Goal: Information Seeking & Learning: Check status

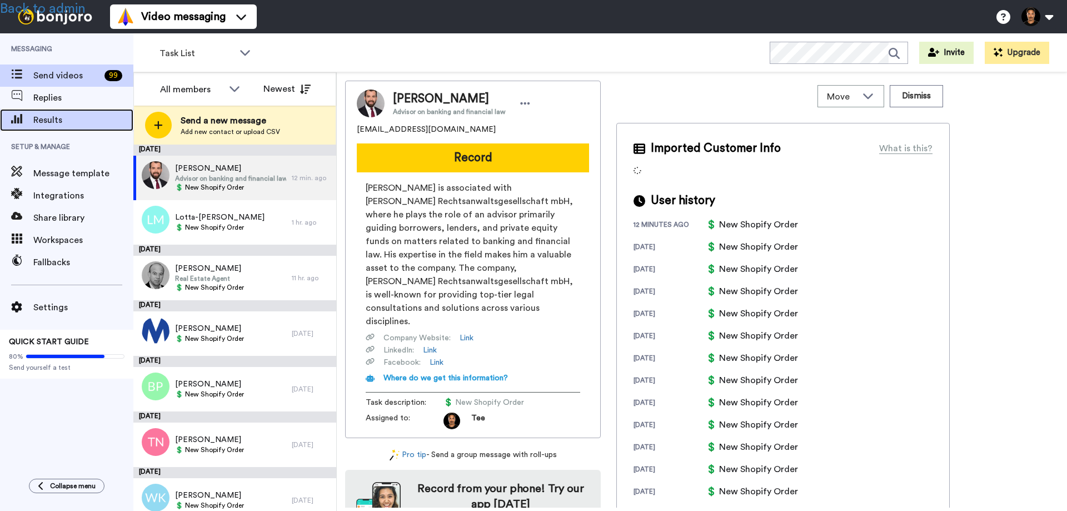
click at [51, 120] on span "Results" at bounding box center [83, 119] width 100 height 13
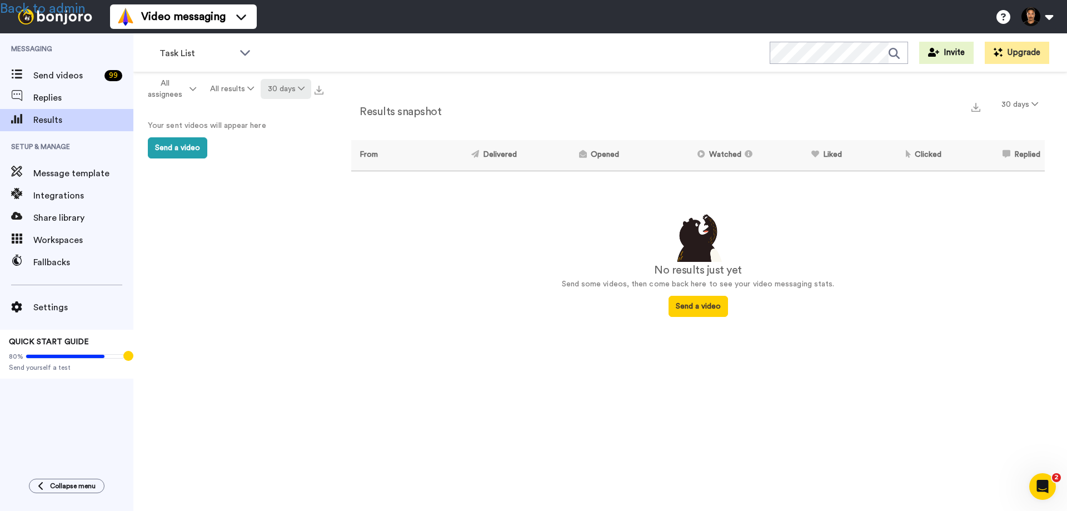
click at [286, 86] on button "30 days" at bounding box center [286, 89] width 51 height 20
click at [275, 251] on span "All time" at bounding box center [272, 251] width 31 height 8
click at [283, 91] on button "All time" at bounding box center [286, 89] width 49 height 20
click at [272, 253] on span "All time" at bounding box center [272, 251] width 31 height 8
click at [213, 54] on span "Task List" at bounding box center [197, 53] width 74 height 13
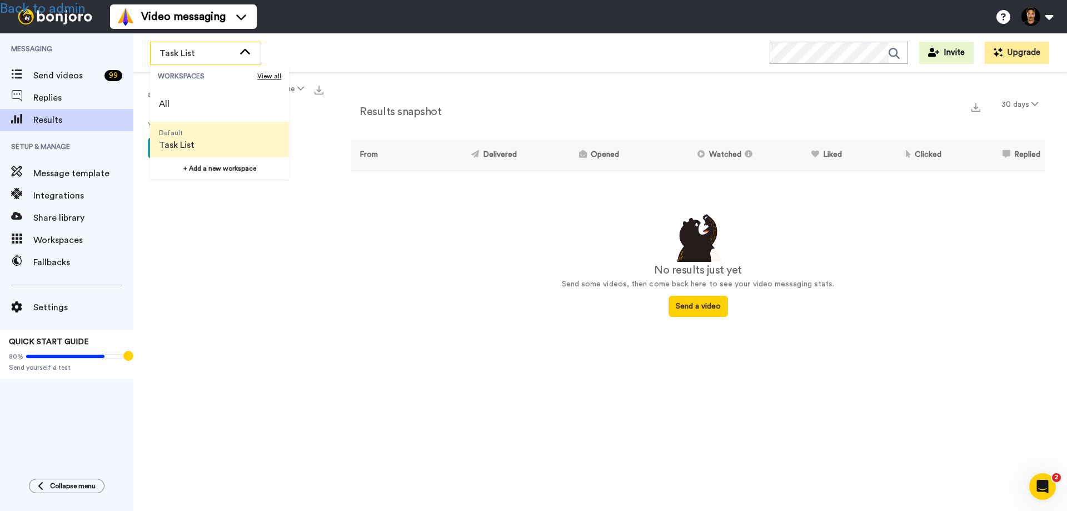
click at [213, 54] on span "Task List" at bounding box center [197, 53] width 74 height 13
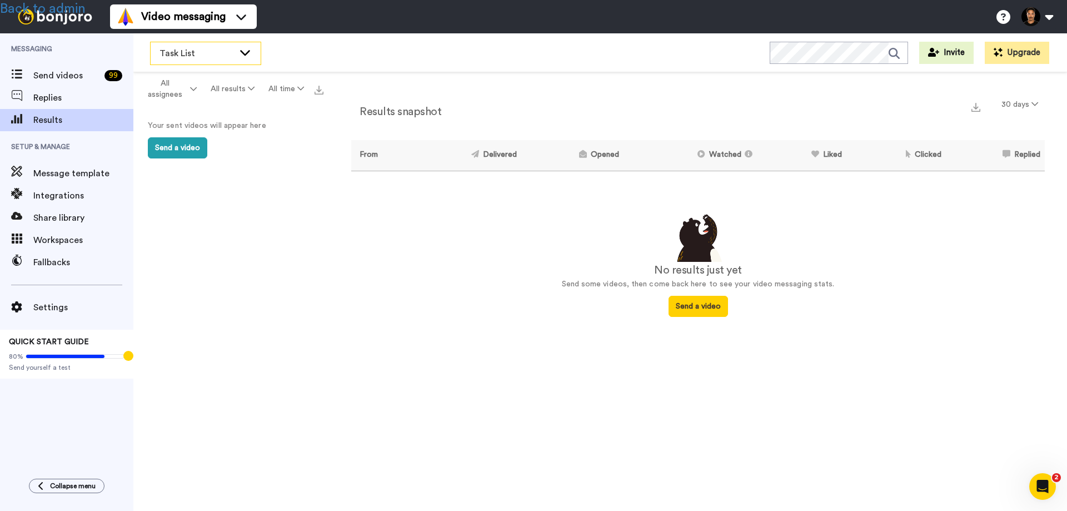
click at [213, 54] on span "Task List" at bounding box center [197, 53] width 74 height 13
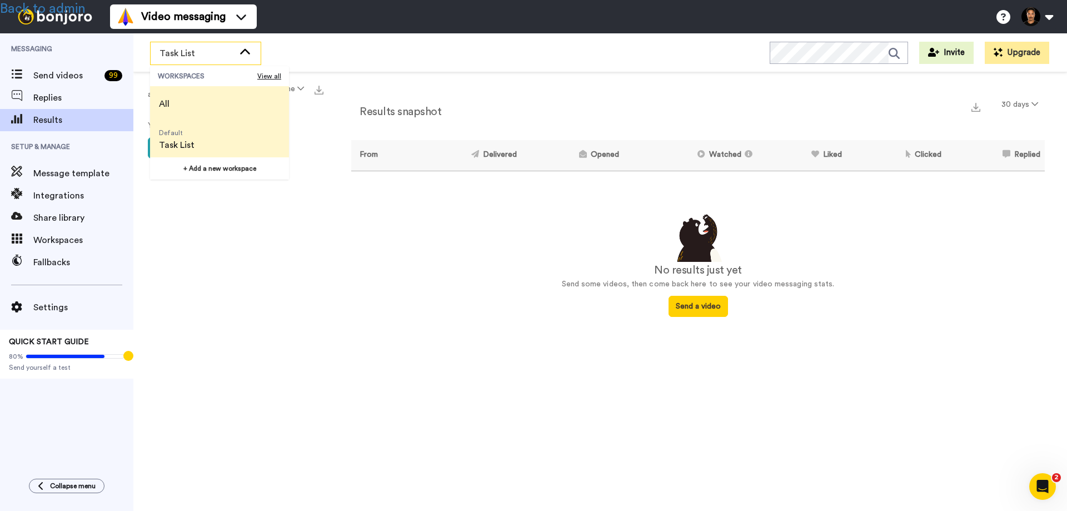
click at [195, 100] on li "All" at bounding box center [219, 104] width 139 height 36
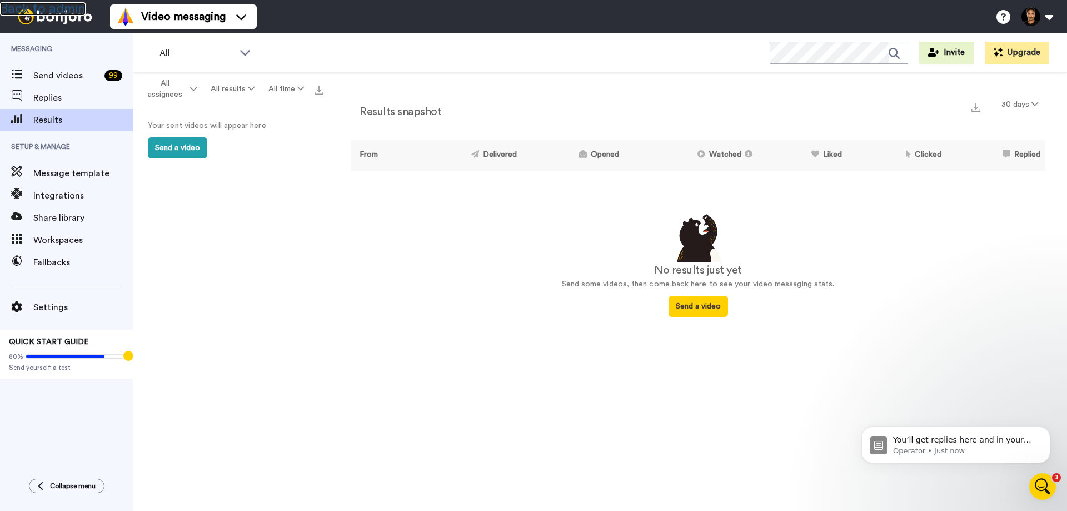
click at [61, 4] on link "Back to admin" at bounding box center [43, 8] width 86 height 13
